Goal: Check status: Check status

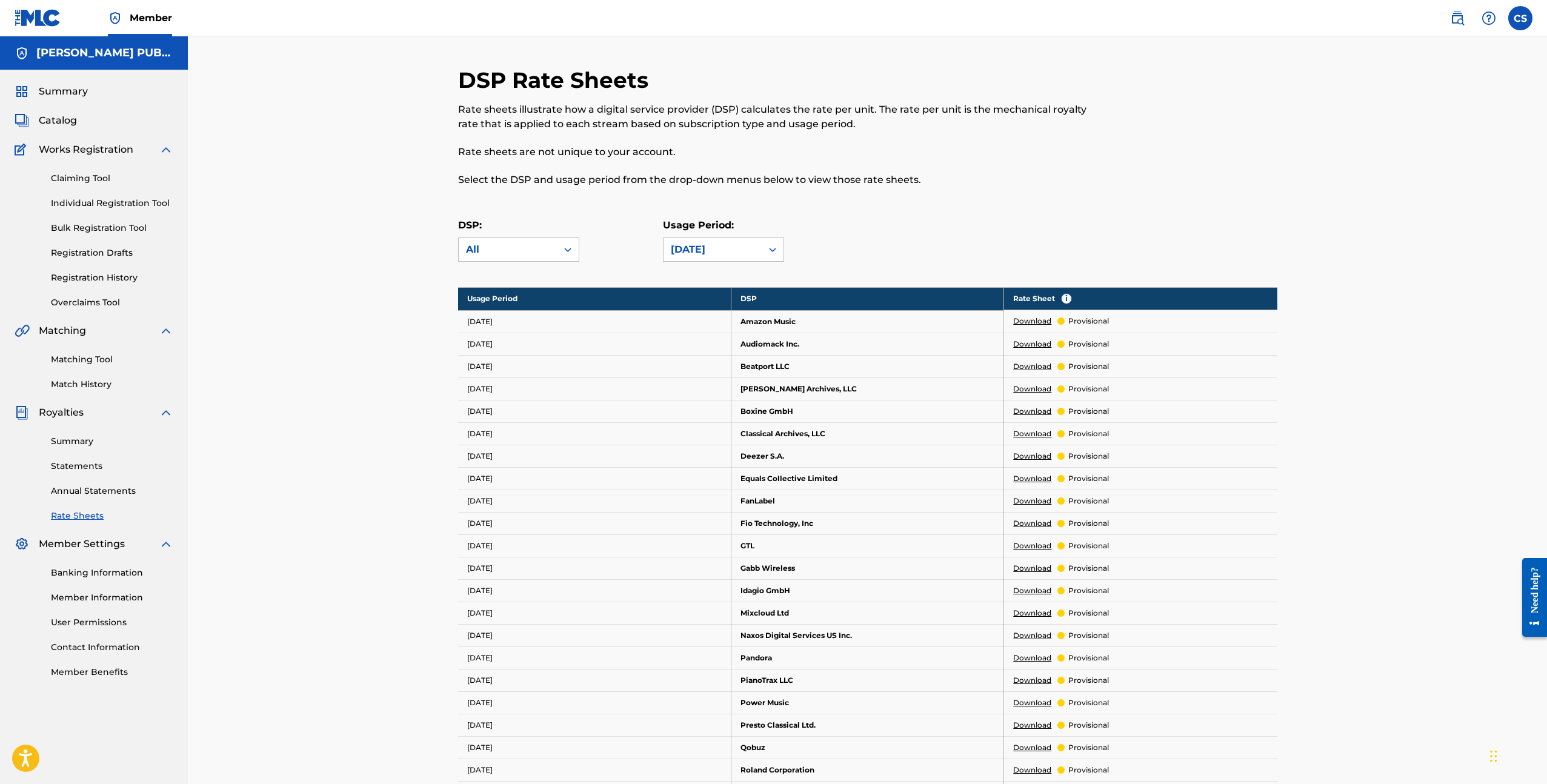
click at [65, 93] on span "Summary" at bounding box center [63, 91] width 49 height 15
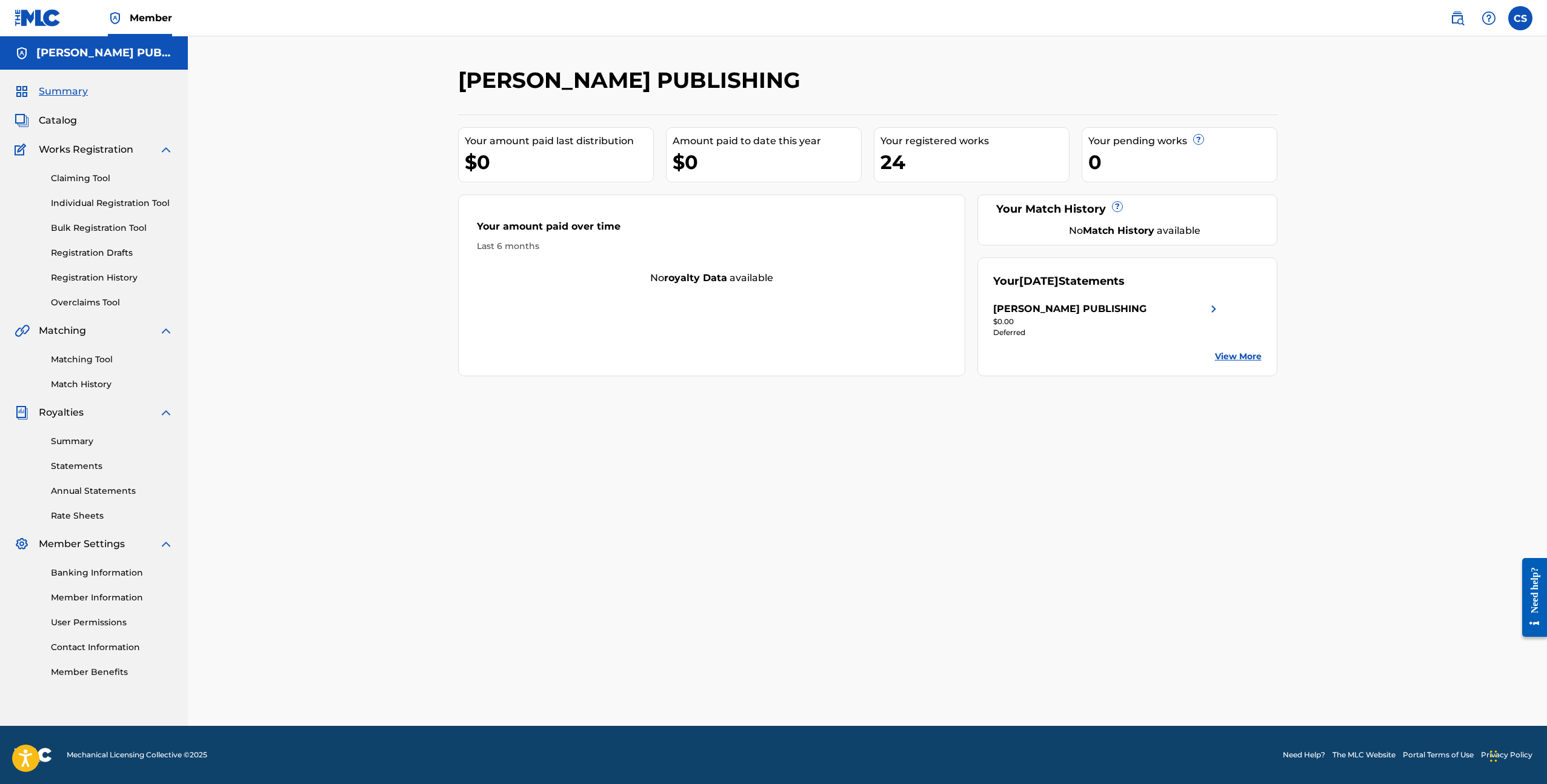
click at [900, 161] on div "24" at bounding box center [975, 162] width 189 height 28
click at [938, 171] on div "24" at bounding box center [975, 162] width 189 height 28
click at [1244, 354] on link "View More" at bounding box center [1238, 356] width 47 height 13
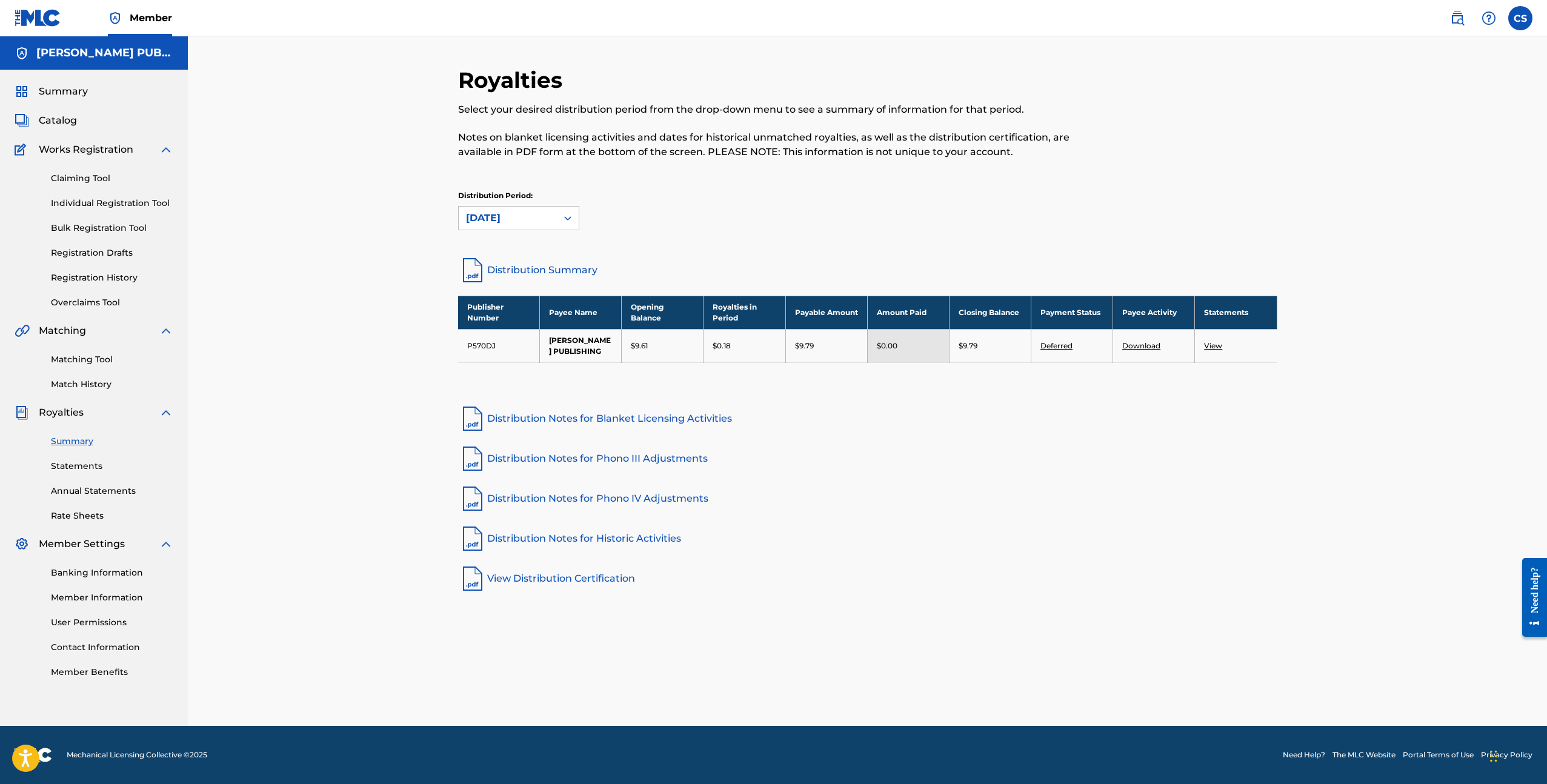
click at [66, 89] on span "Summary" at bounding box center [63, 91] width 49 height 15
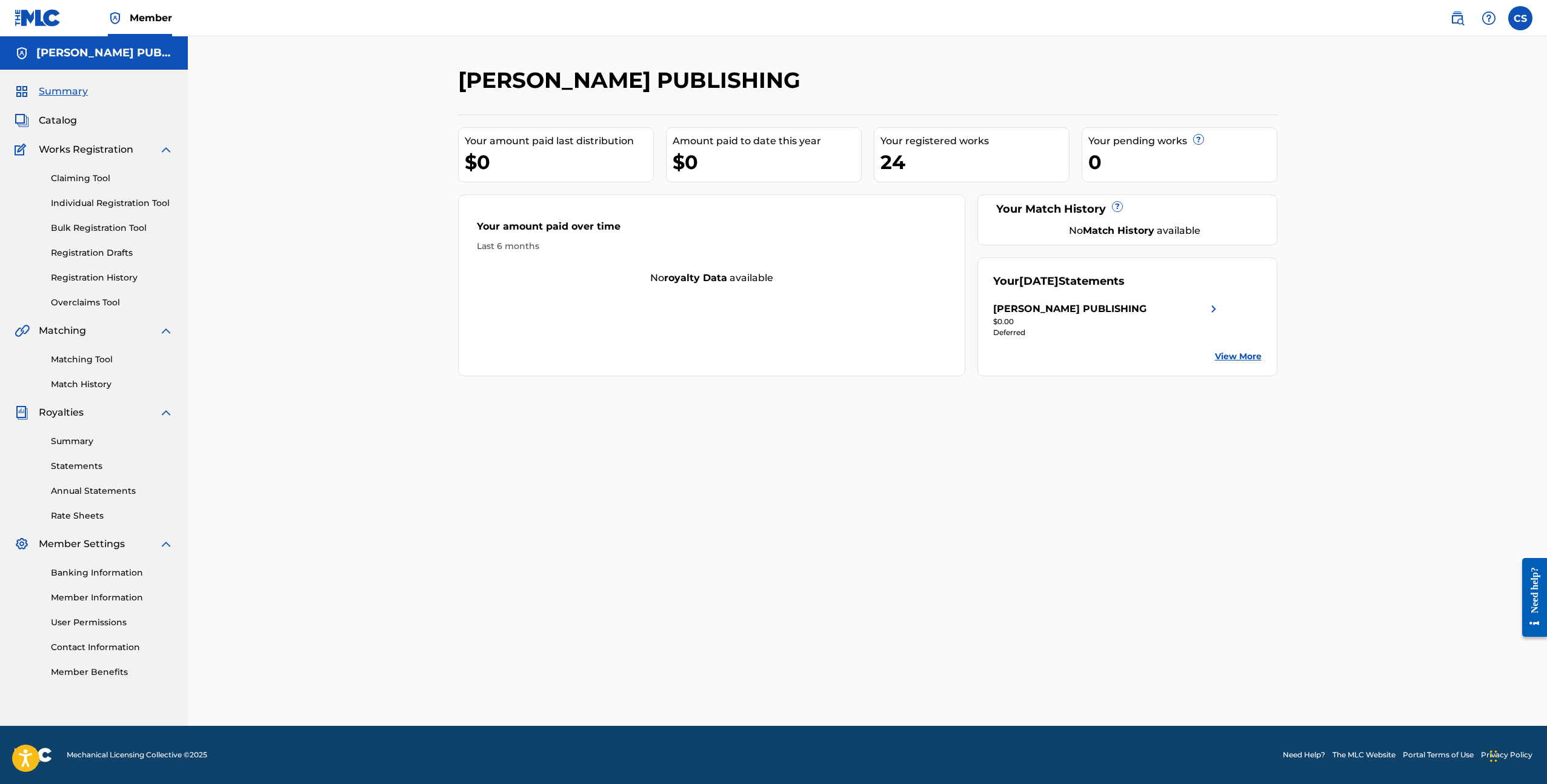
click at [304, 240] on div "[PERSON_NAME] PUBLISHING Your amount paid last distribution $0 Amount paid to d…" at bounding box center [867, 381] width 1359 height 689
